Goal: Use online tool/utility: Utilize a website feature to perform a specific function

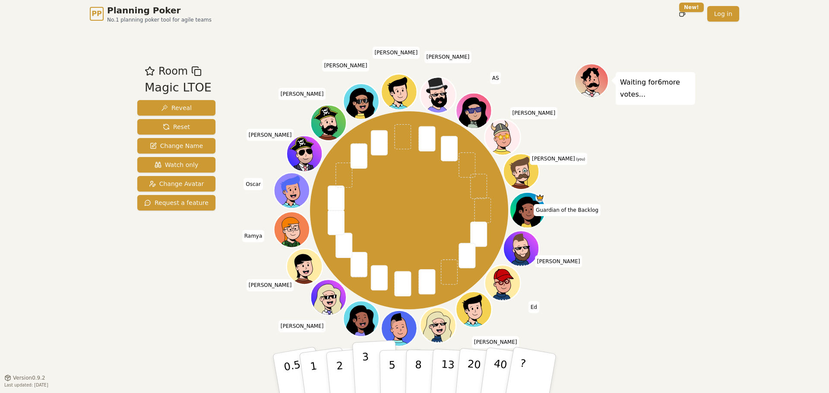
click at [367, 360] on p "3" at bounding box center [366, 374] width 9 height 47
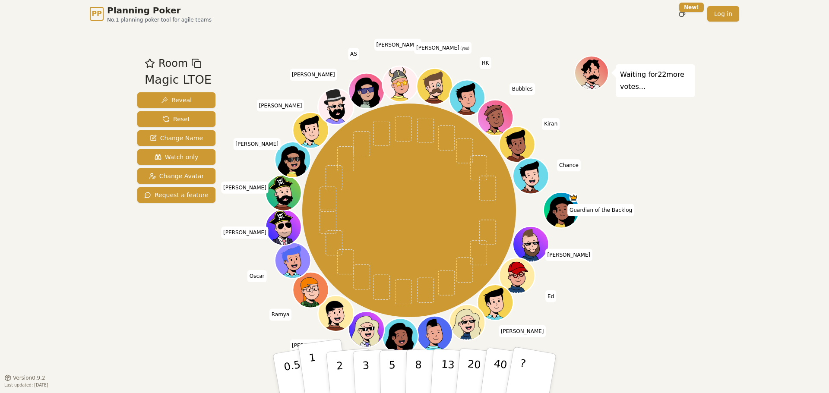
click at [322, 359] on button "1" at bounding box center [323, 374] width 51 height 70
click at [712, 252] on div "PP Planning Poker No.1 planning poker tool for agile teams Toggle theme New! Lo…" at bounding box center [414, 196] width 829 height 393
click at [337, 365] on p "2" at bounding box center [340, 374] width 11 height 47
click at [314, 375] on p "1" at bounding box center [314, 374] width 13 height 47
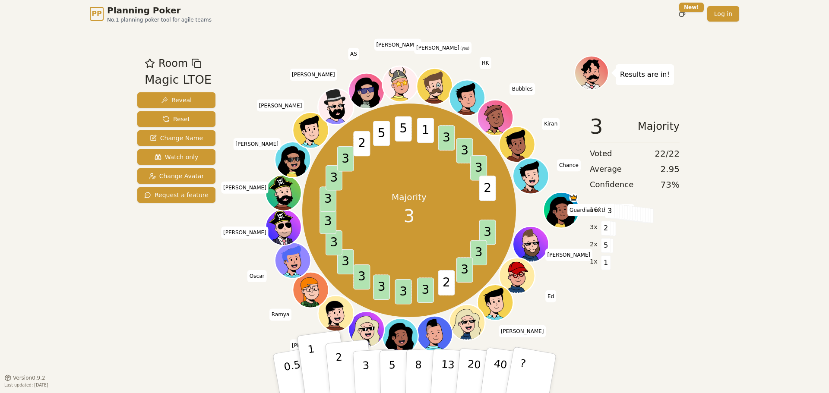
click at [341, 361] on p "2" at bounding box center [340, 374] width 11 height 47
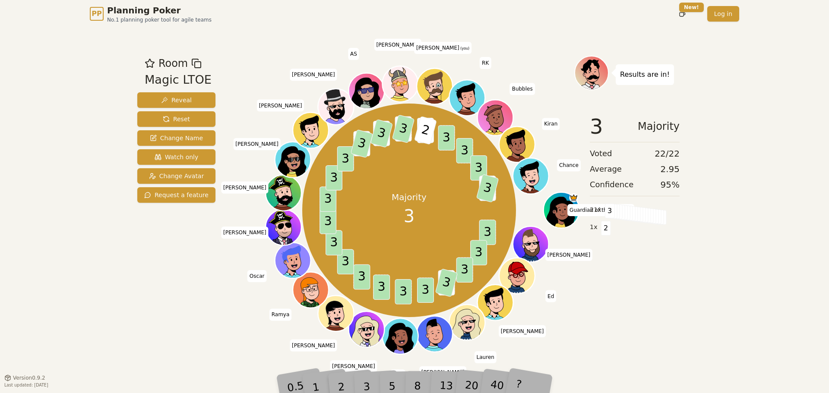
click at [684, 322] on div "Results are in! 3 Majority Voted 22 / 22 Average 2.95 Confidence 95 % 21 x 3 1 …" at bounding box center [634, 203] width 121 height 294
click at [681, 321] on div "Results are in! 3 Majority Voted 22 / 22 Average 2.95 Confidence 95 % 21 x 3 1 …" at bounding box center [634, 203] width 121 height 294
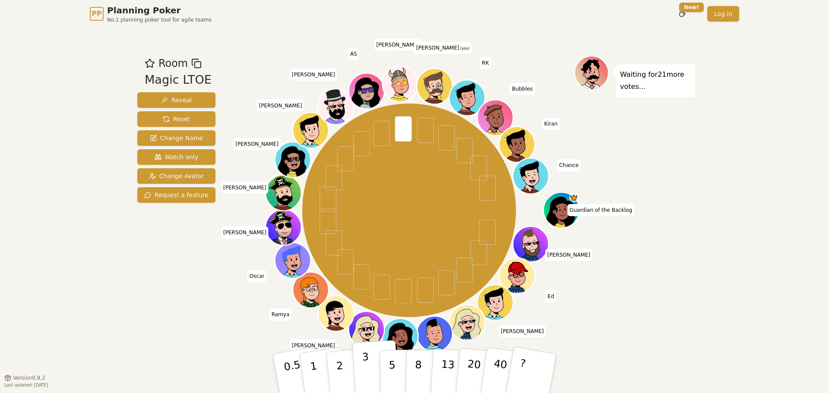
click at [359, 369] on button "3" at bounding box center [375, 373] width 47 height 67
click at [387, 386] on button "5" at bounding box center [401, 374] width 44 height 66
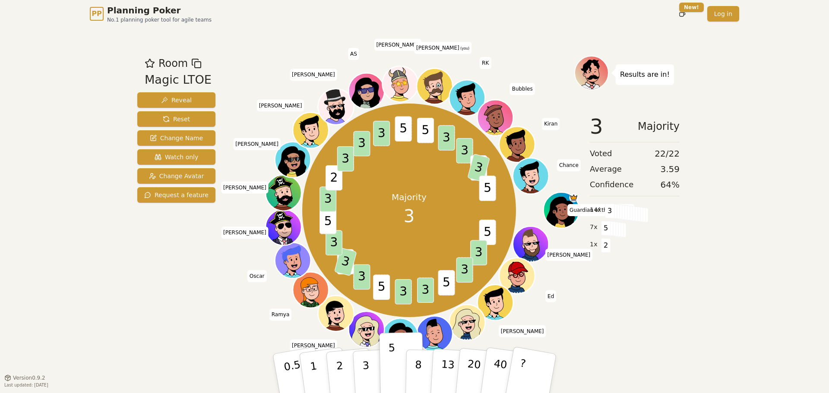
click at [783, 38] on div "PP Planning Poker No.1 planning poker tool for agile teams Toggle theme New! Lo…" at bounding box center [414, 196] width 829 height 393
click at [763, 151] on div "PP Planning Poker No.1 planning poker tool for agile teams Toggle theme New! Lo…" at bounding box center [414, 196] width 829 height 393
